Goal: Find specific page/section: Find specific page/section

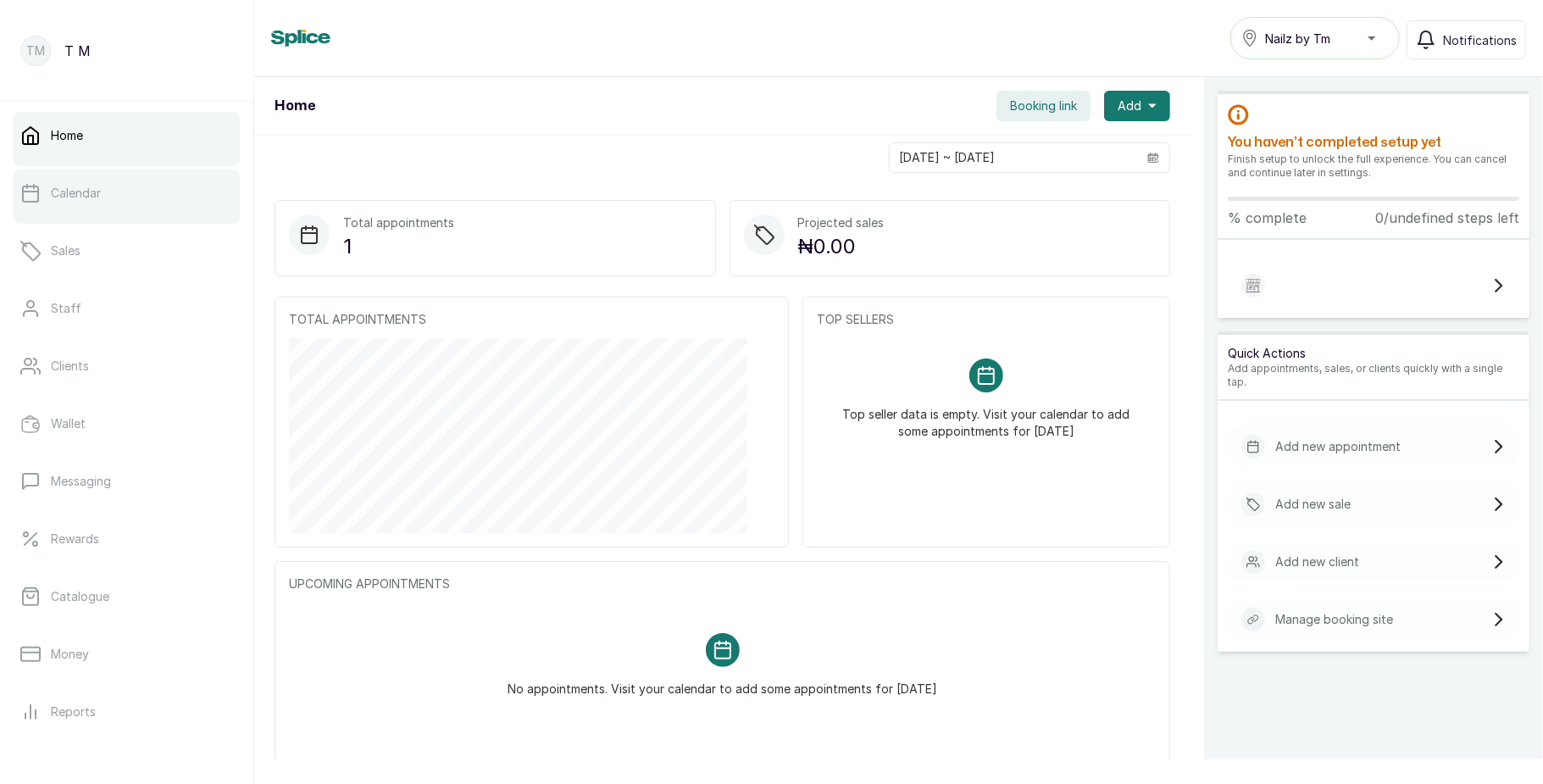
click at [139, 208] on link "Calendar" at bounding box center [126, 193] width 226 height 47
